Goal: Find contact information: Find contact information

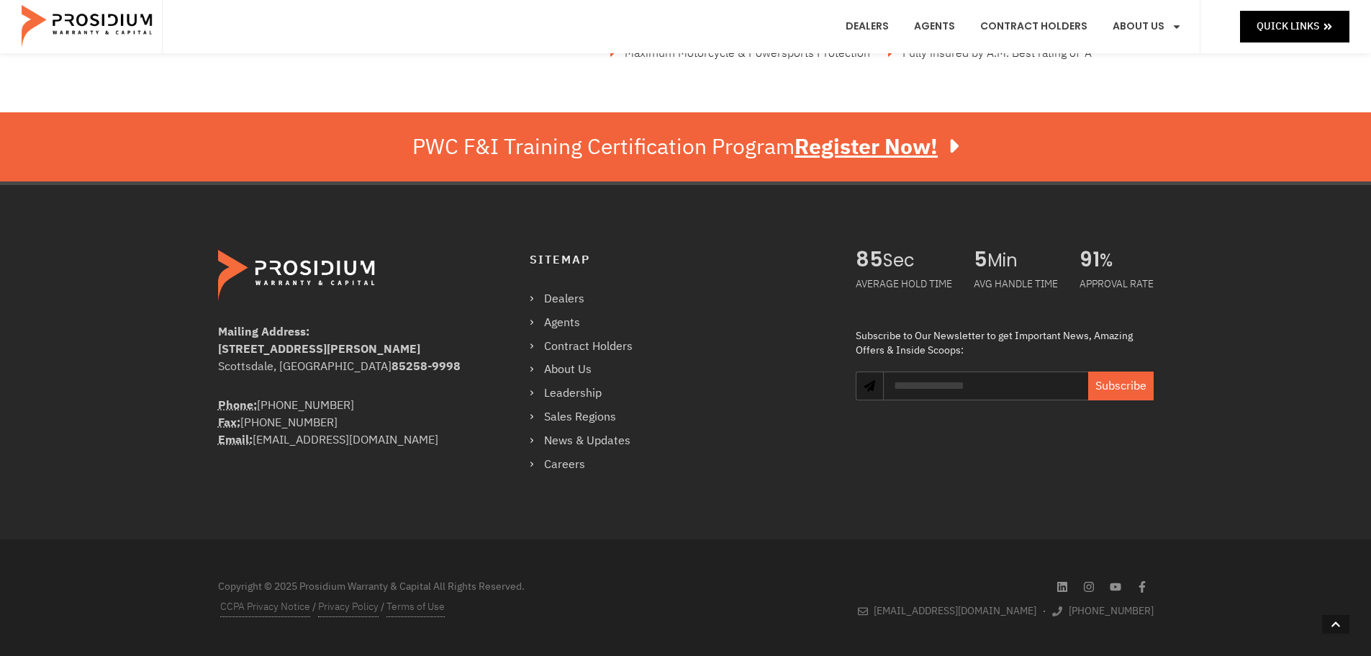
scroll to position [2522, 0]
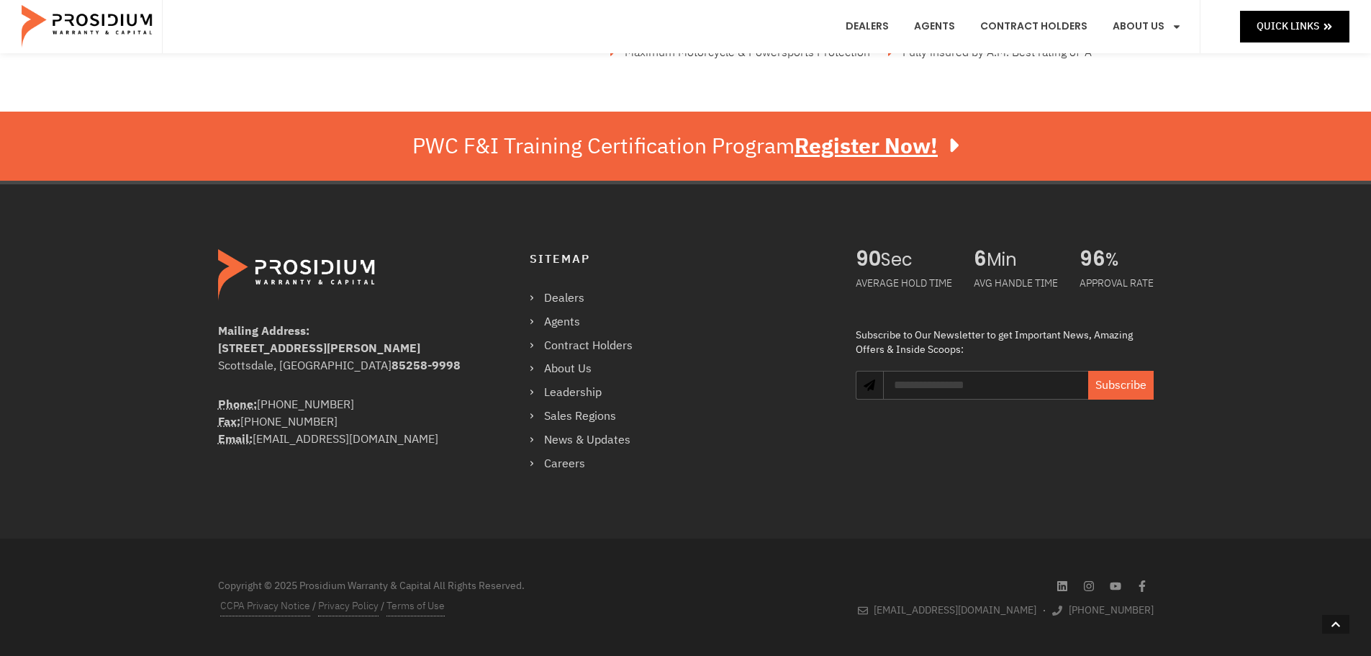
click at [678, 316] on div "Sitemap Dealers Agents Contract Holders About Us Leadership Sales Regions News …" at bounding box center [678, 361] width 297 height 225
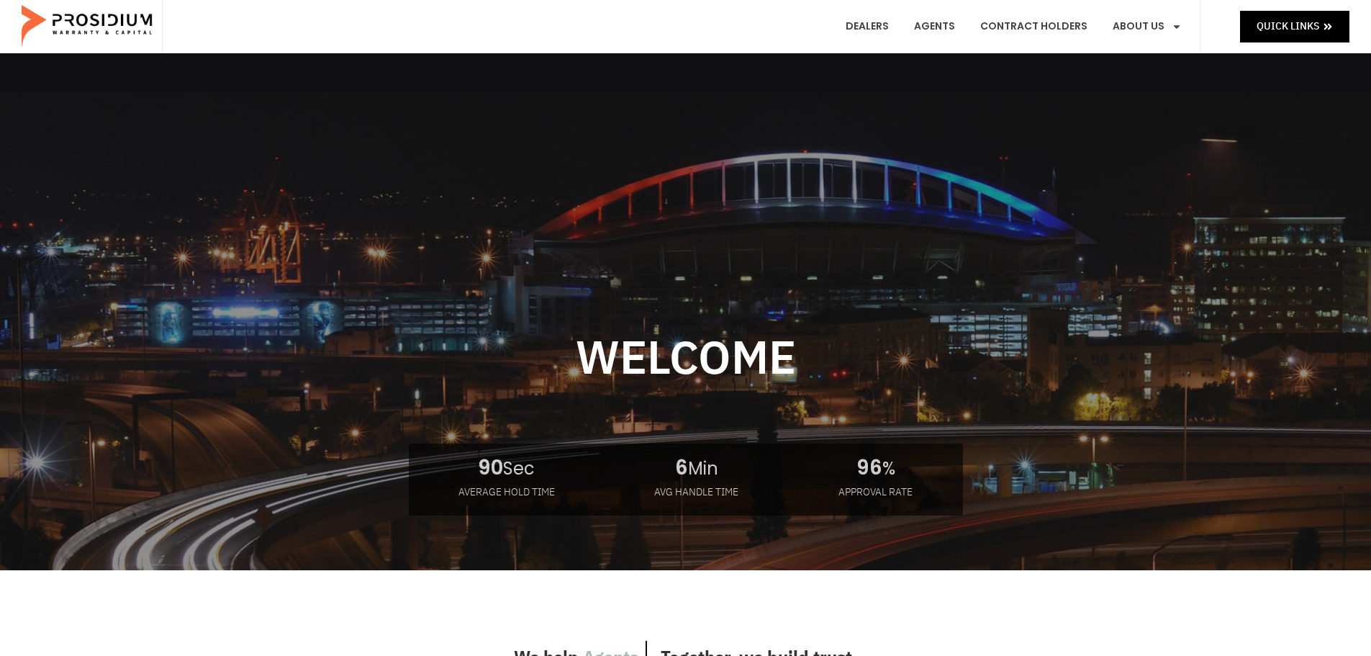
scroll to position [0, 0]
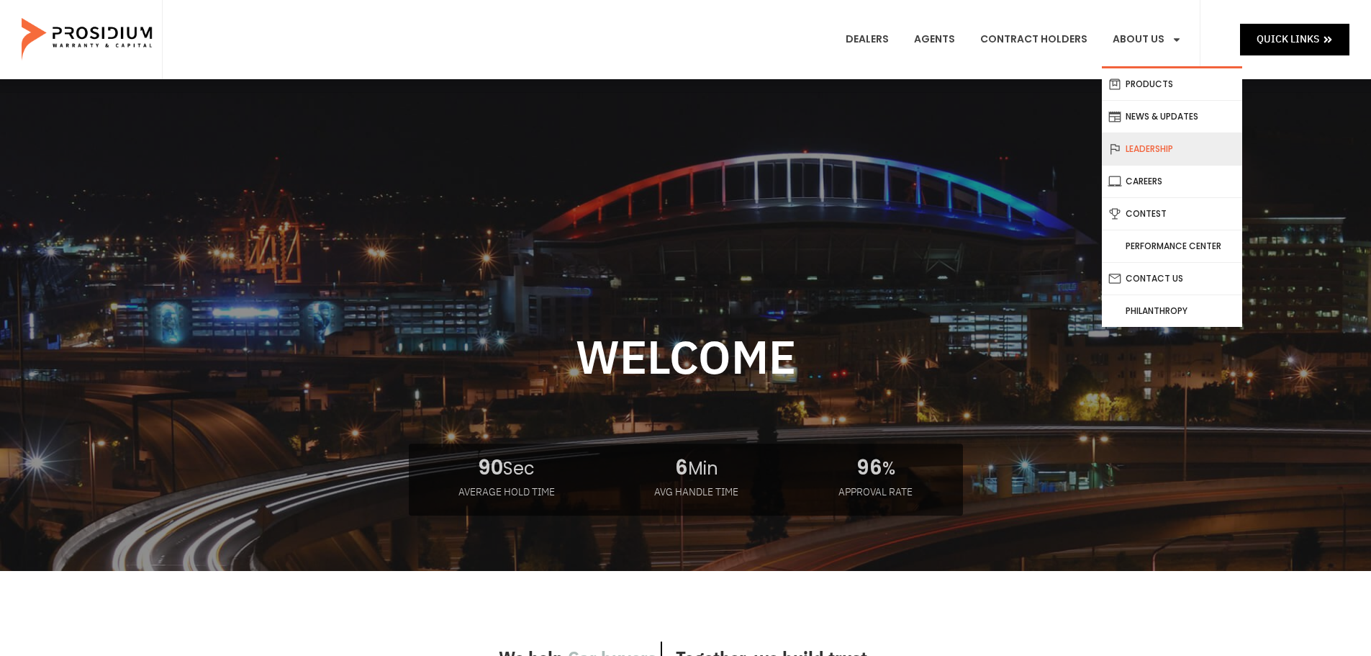
click at [1159, 142] on link "Leadership" at bounding box center [1172, 149] width 140 height 32
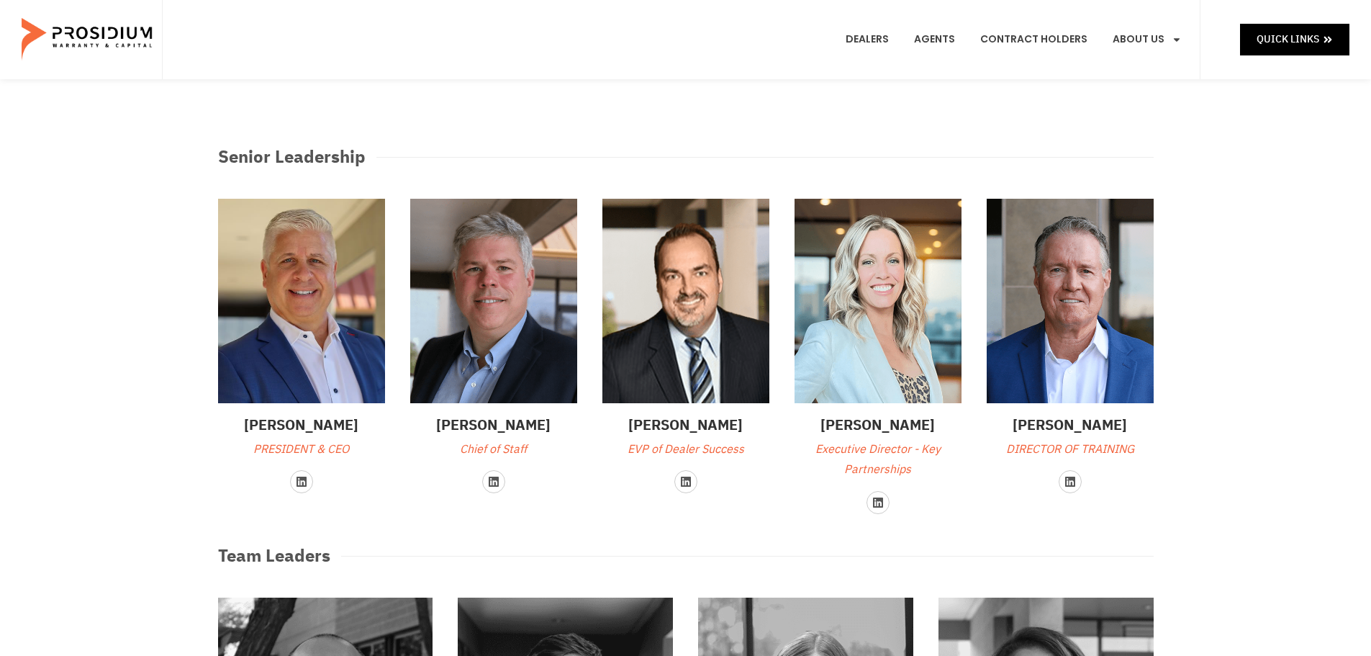
click at [498, 469] on div "Ed Barton Chief of Staff Linkedin" at bounding box center [493, 356] width 181 height 330
click at [501, 484] on link "Linkedin" at bounding box center [493, 481] width 23 height 23
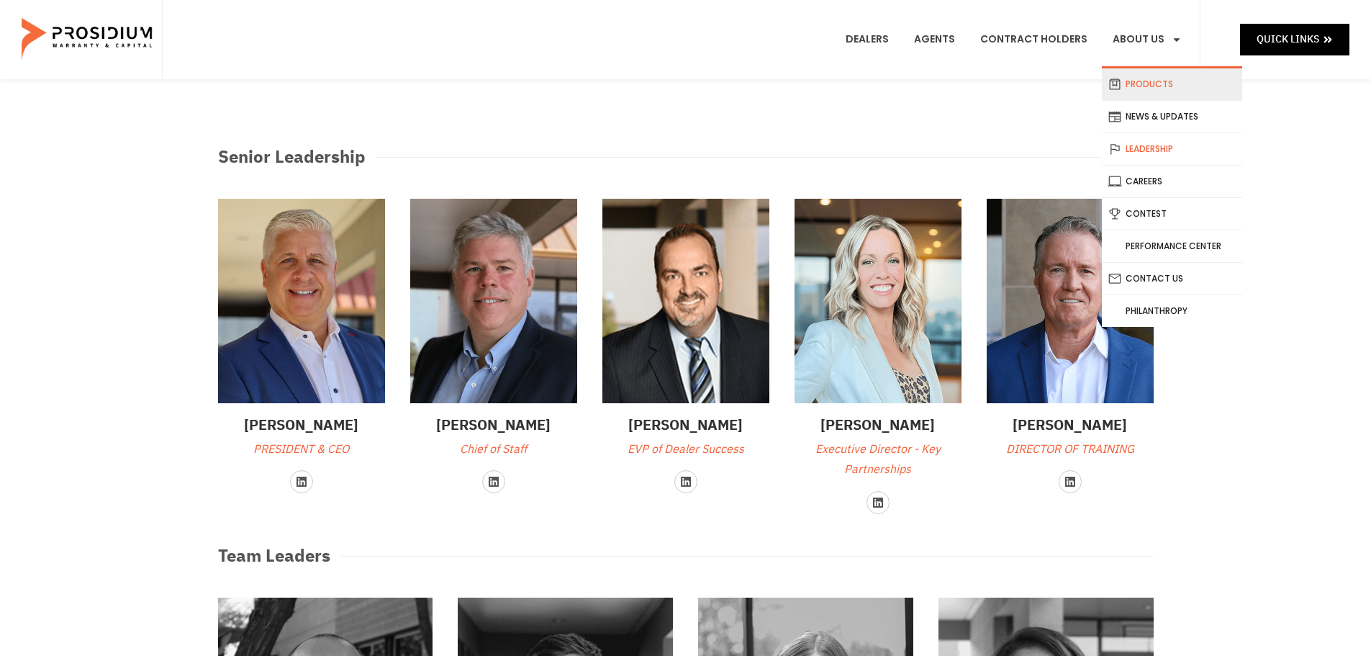
click at [1138, 85] on link "Products" at bounding box center [1172, 84] width 140 height 32
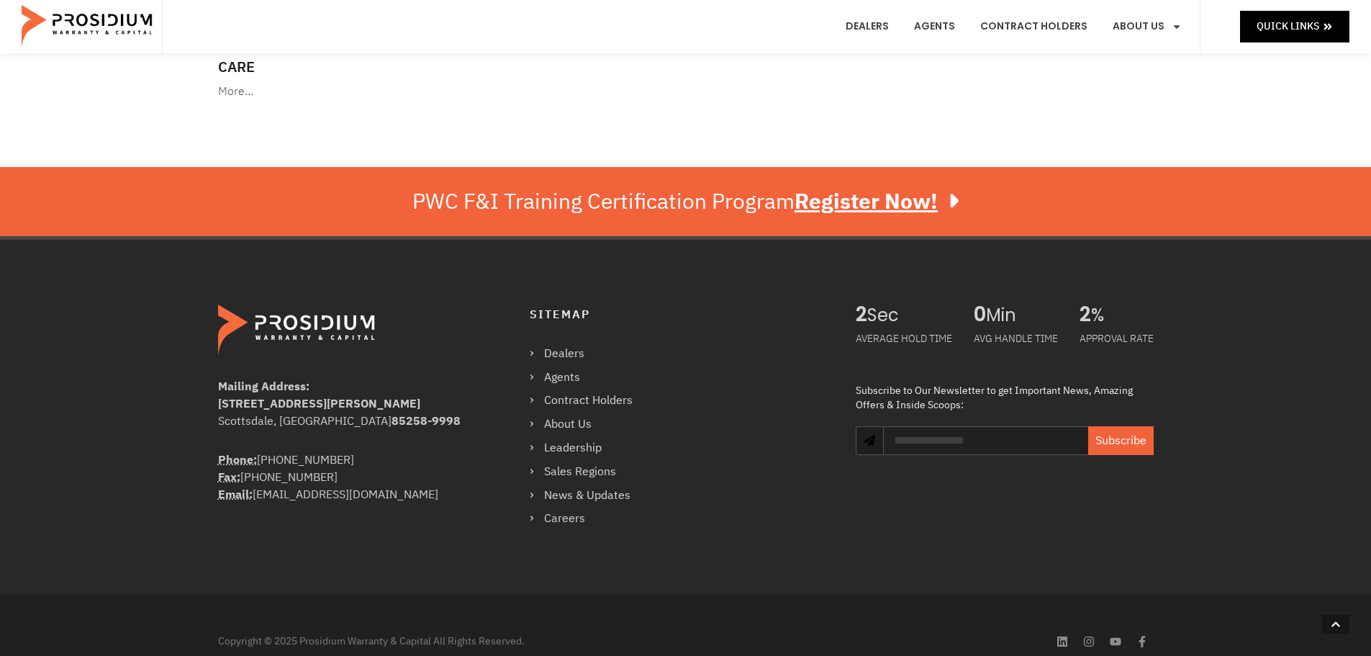
scroll to position [2501, 0]
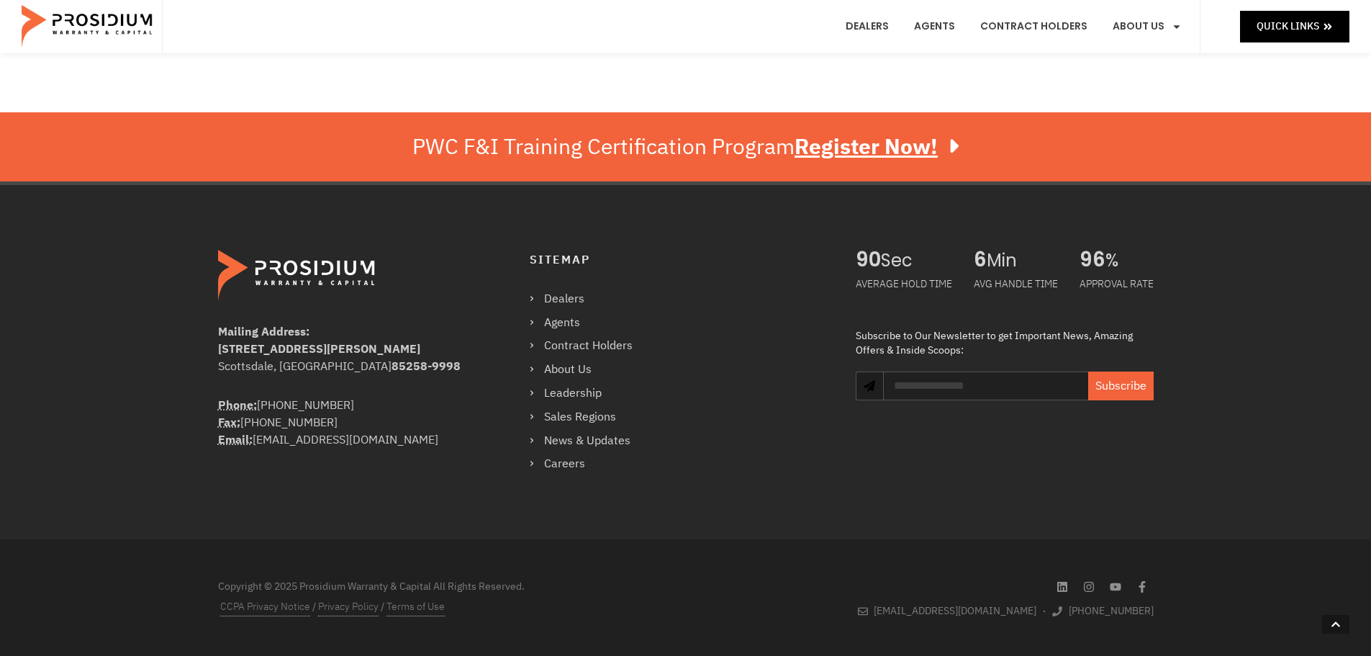
click at [751, 420] on div "Sitemap Dealers Agents Contract Holders About Us Leadership Sales Regions News …" at bounding box center [678, 362] width 297 height 225
